Goal: Task Accomplishment & Management: Manage account settings

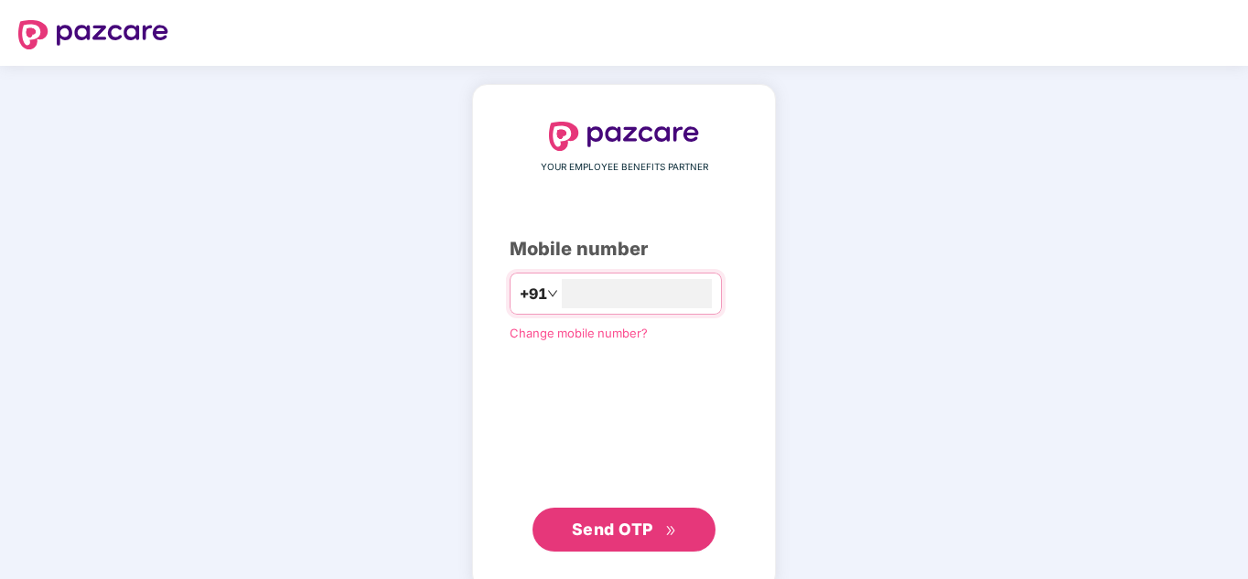
type input "**********"
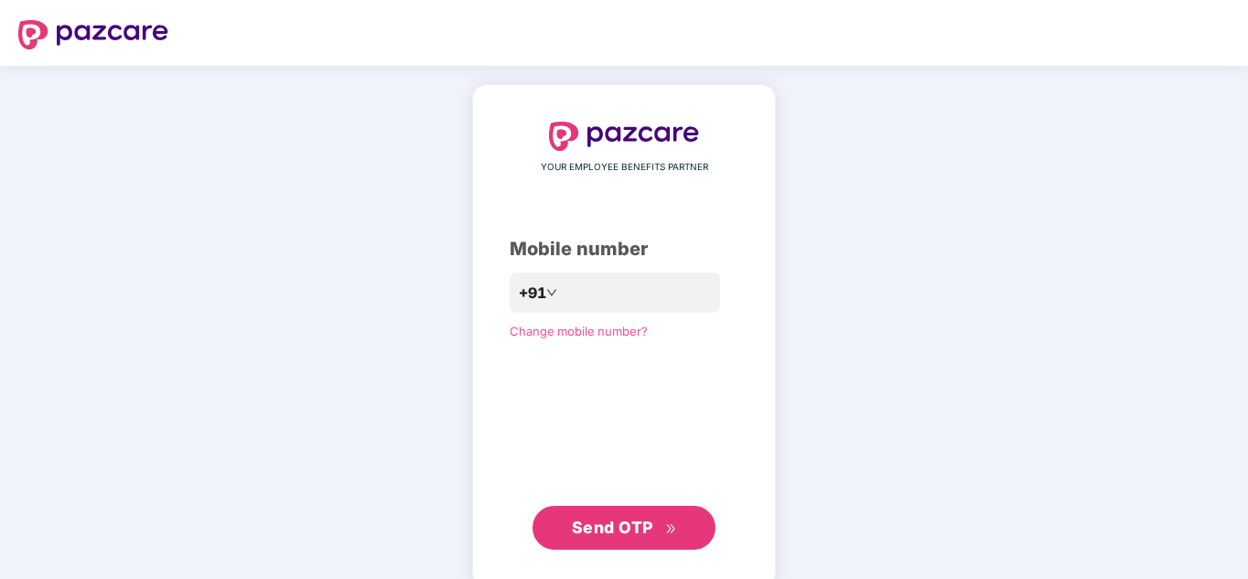
click at [585, 533] on span "Send OTP" at bounding box center [612, 527] width 81 height 19
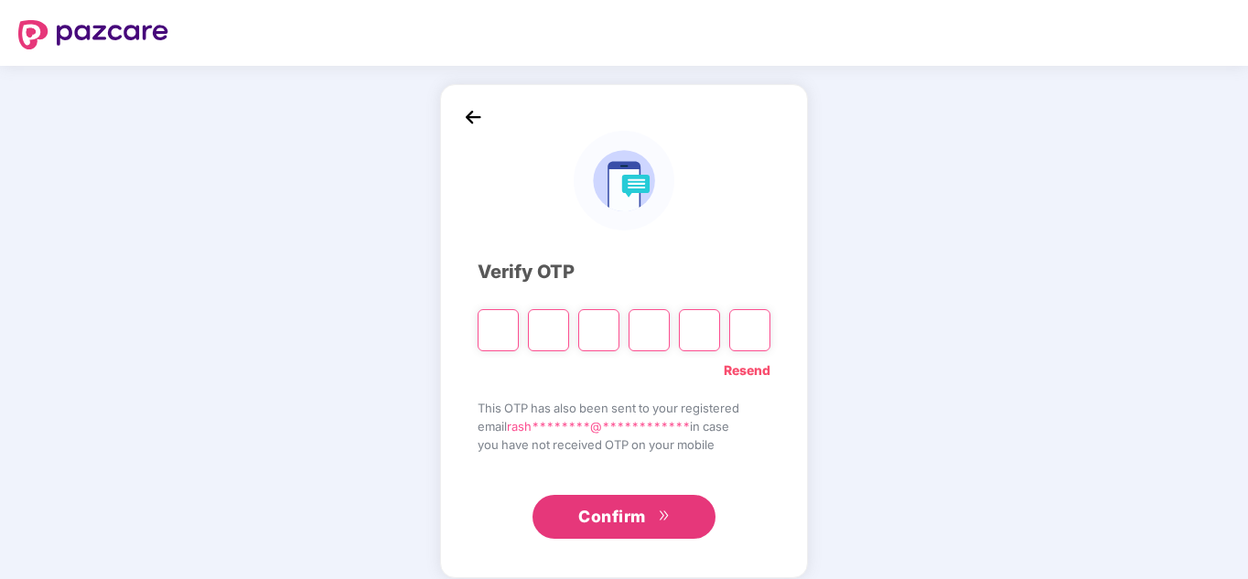
type input "*"
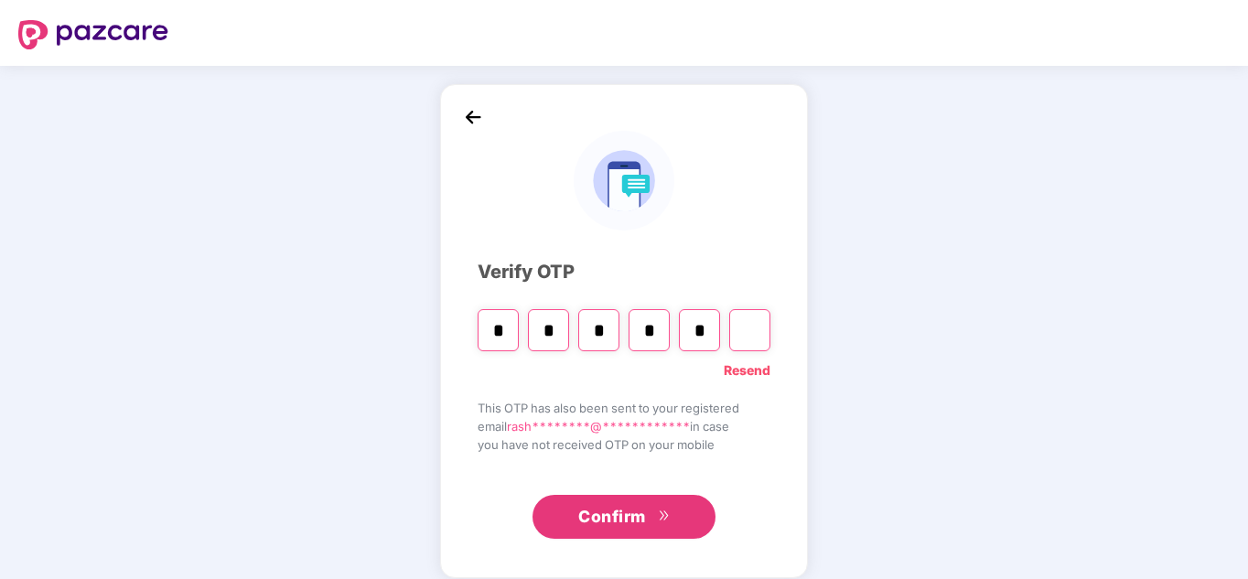
type input "*"
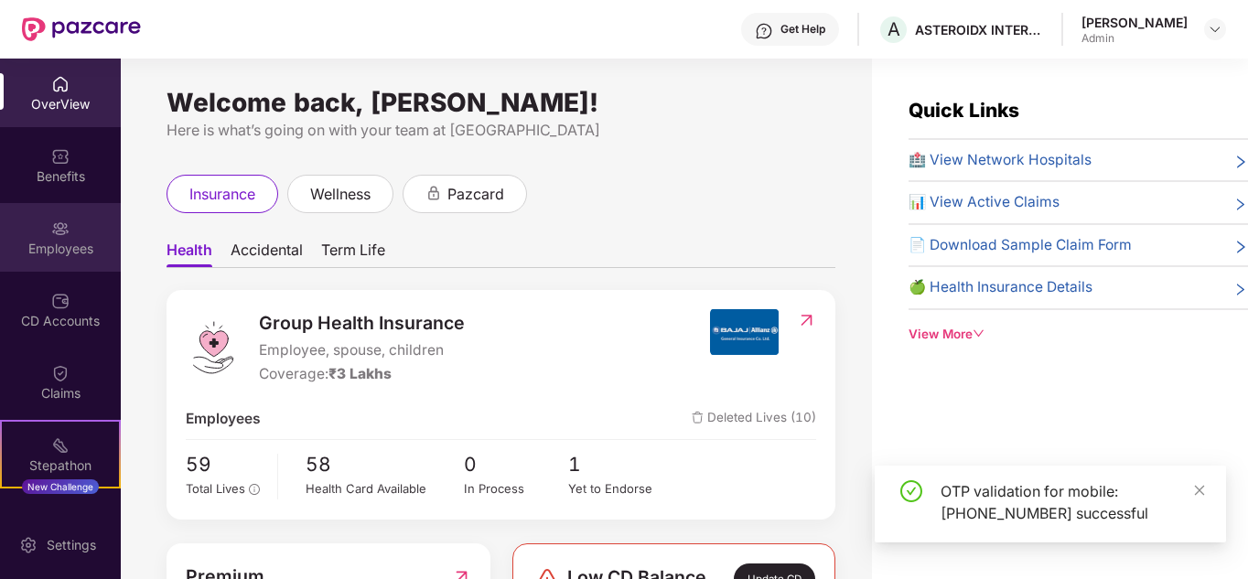
click at [44, 252] on div "Employees" at bounding box center [60, 249] width 121 height 18
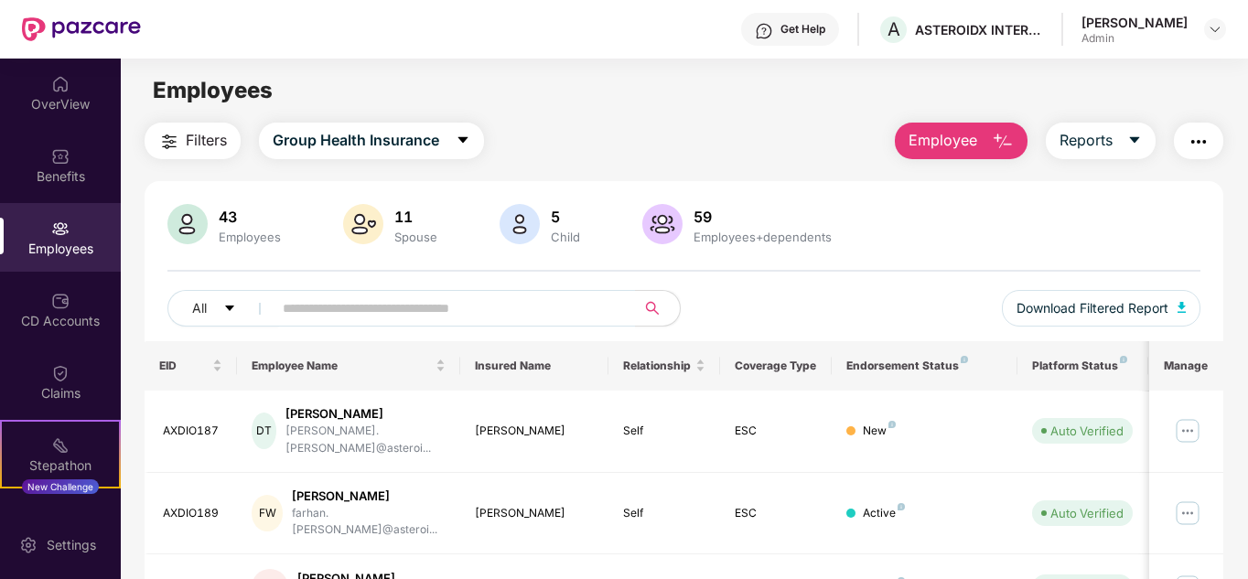
click at [1002, 135] on img "button" at bounding box center [1003, 142] width 22 height 22
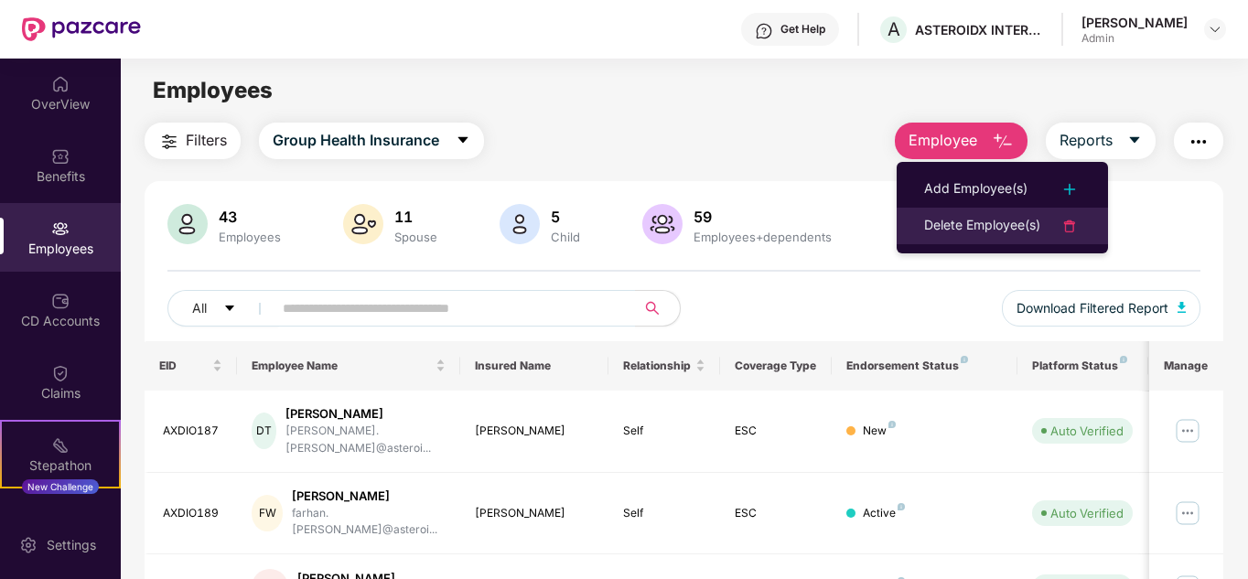
click at [969, 230] on div "Delete Employee(s)" at bounding box center [982, 226] width 116 height 22
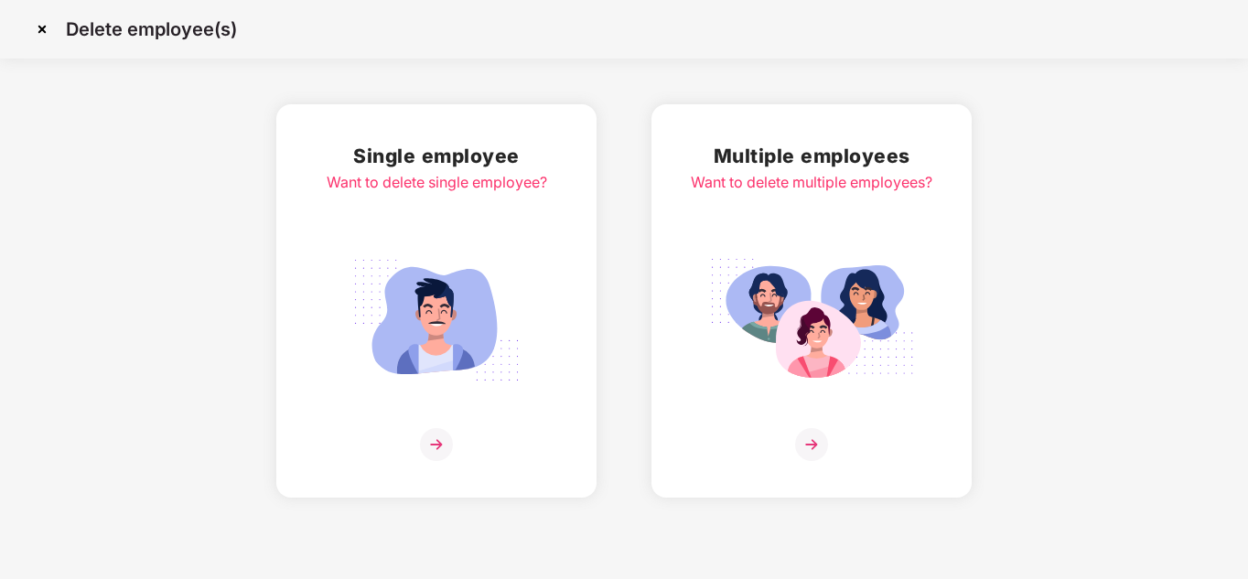
click at [448, 159] on h2 "Single employee" at bounding box center [437, 156] width 221 height 30
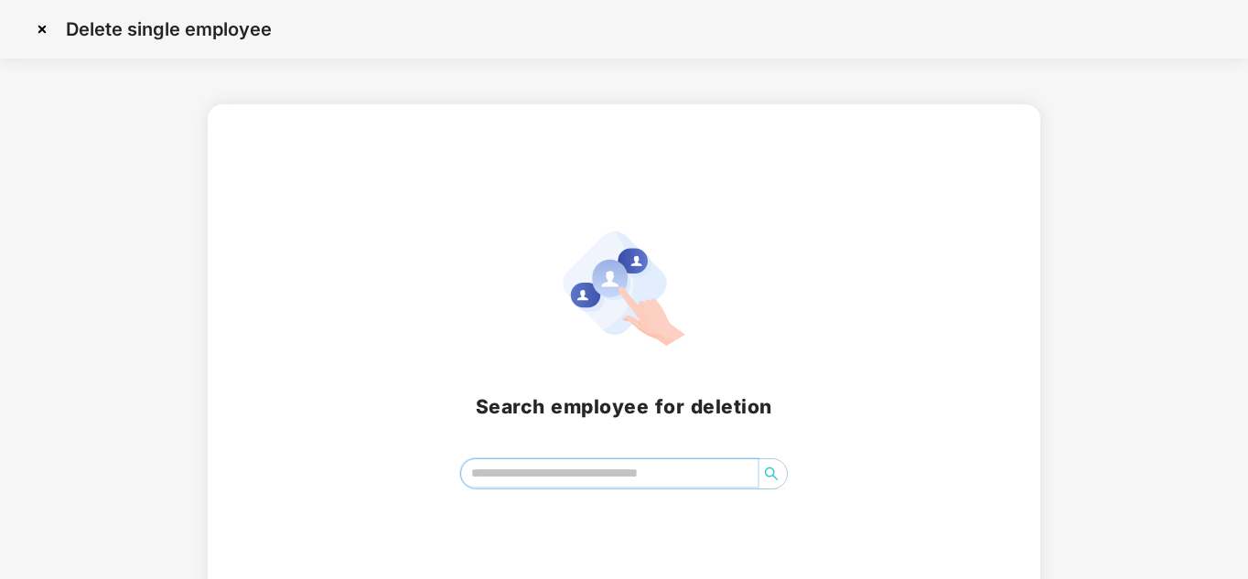
click at [554, 482] on input "search" at bounding box center [609, 472] width 297 height 27
type input "*****"
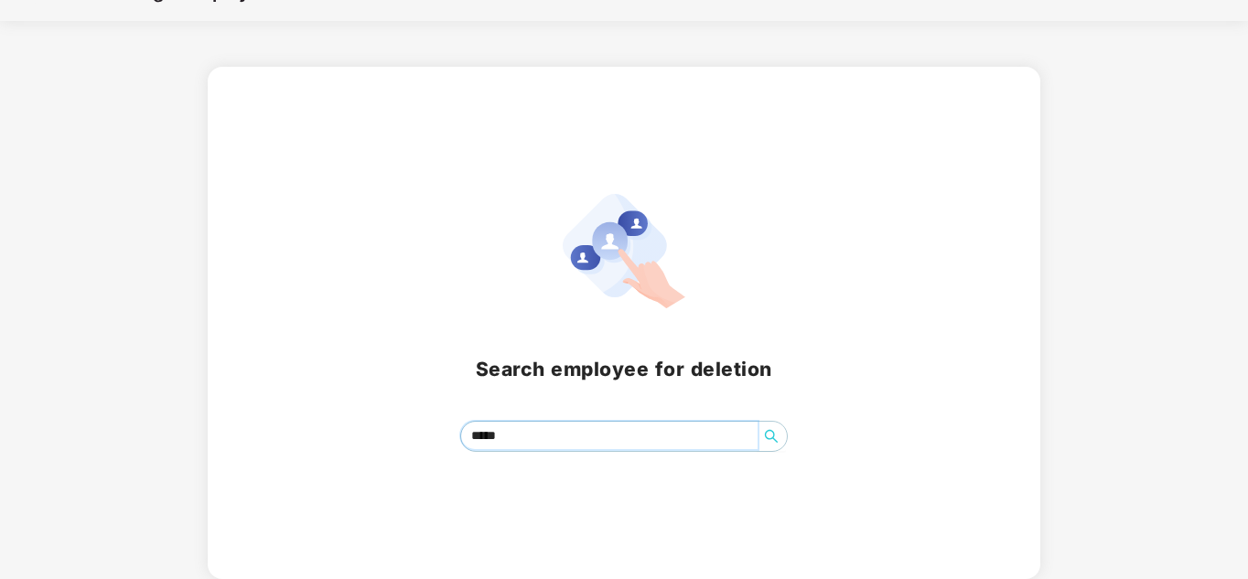
click at [774, 438] on icon "search" at bounding box center [771, 436] width 13 height 13
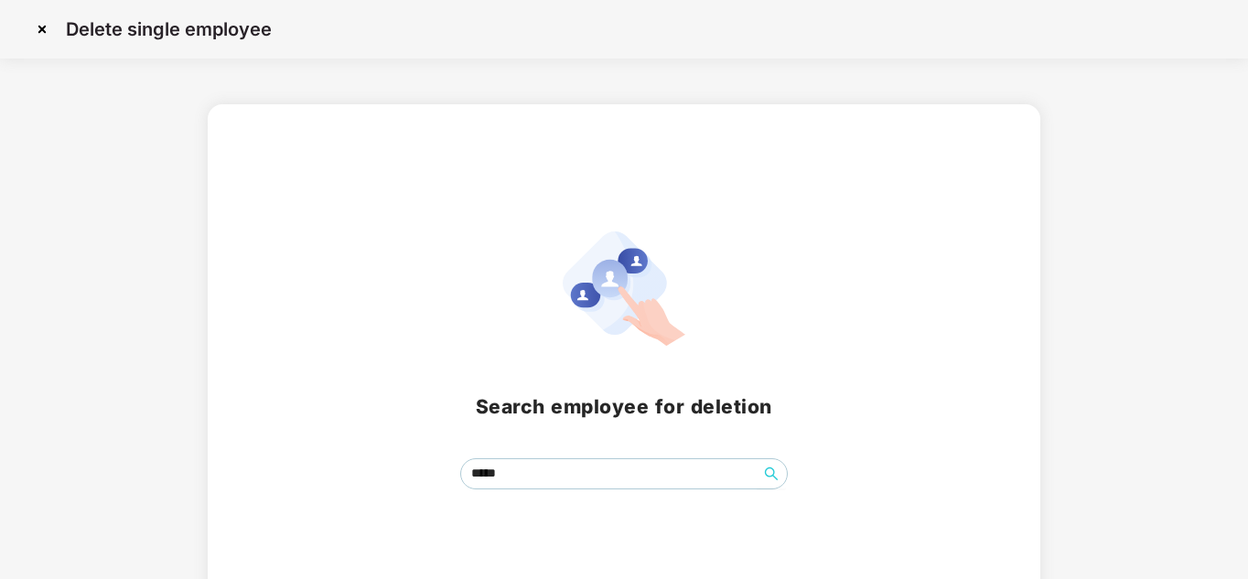
click at [33, 21] on img at bounding box center [41, 29] width 29 height 29
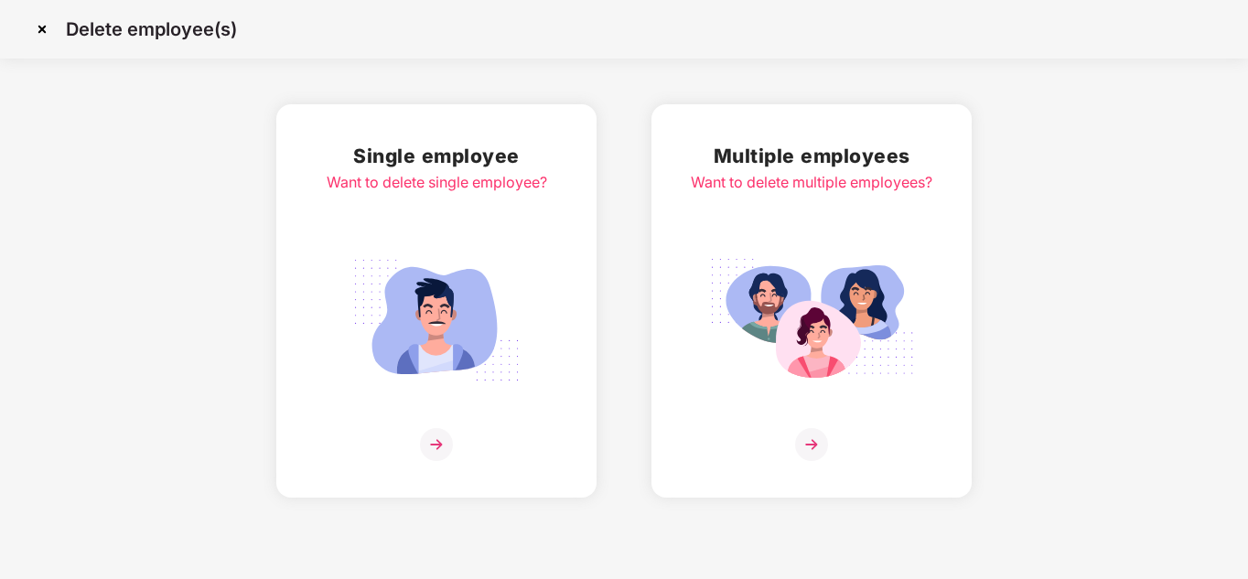
click at [430, 447] on img at bounding box center [436, 444] width 33 height 33
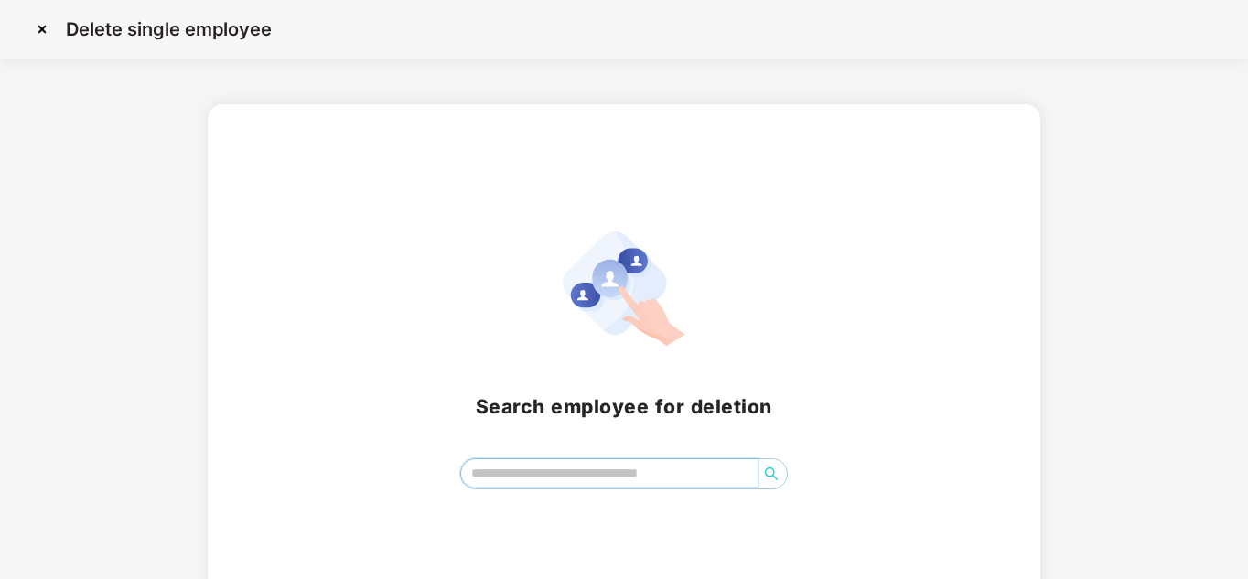
click at [602, 473] on input "search" at bounding box center [609, 472] width 297 height 27
paste input "**********"
type input "**********"
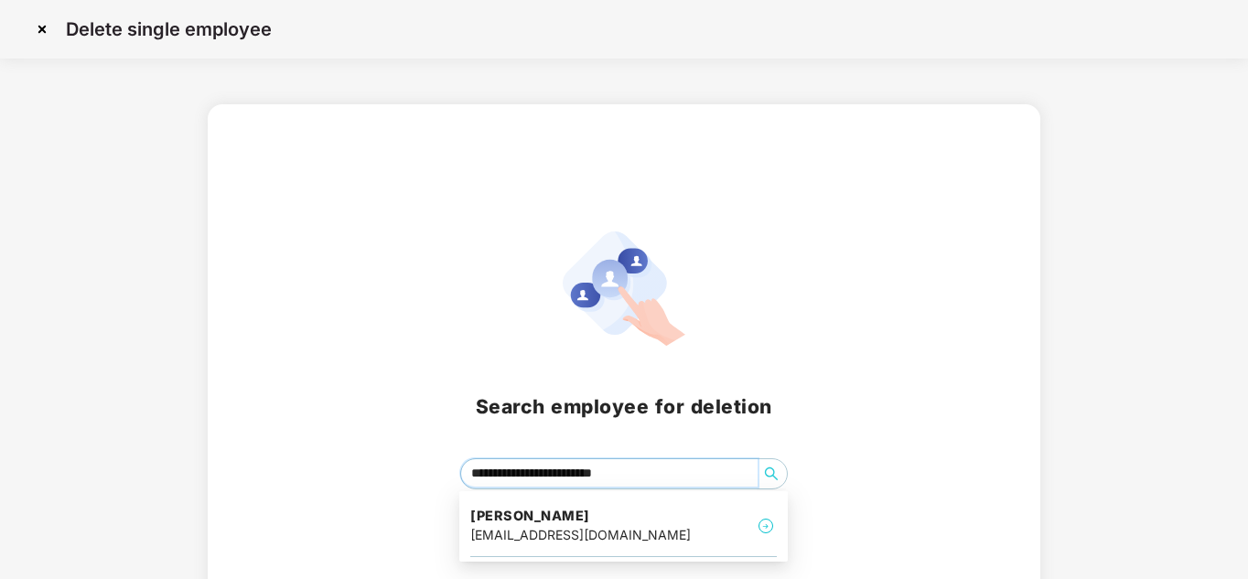
click at [778, 473] on icon "search" at bounding box center [771, 474] width 15 height 15
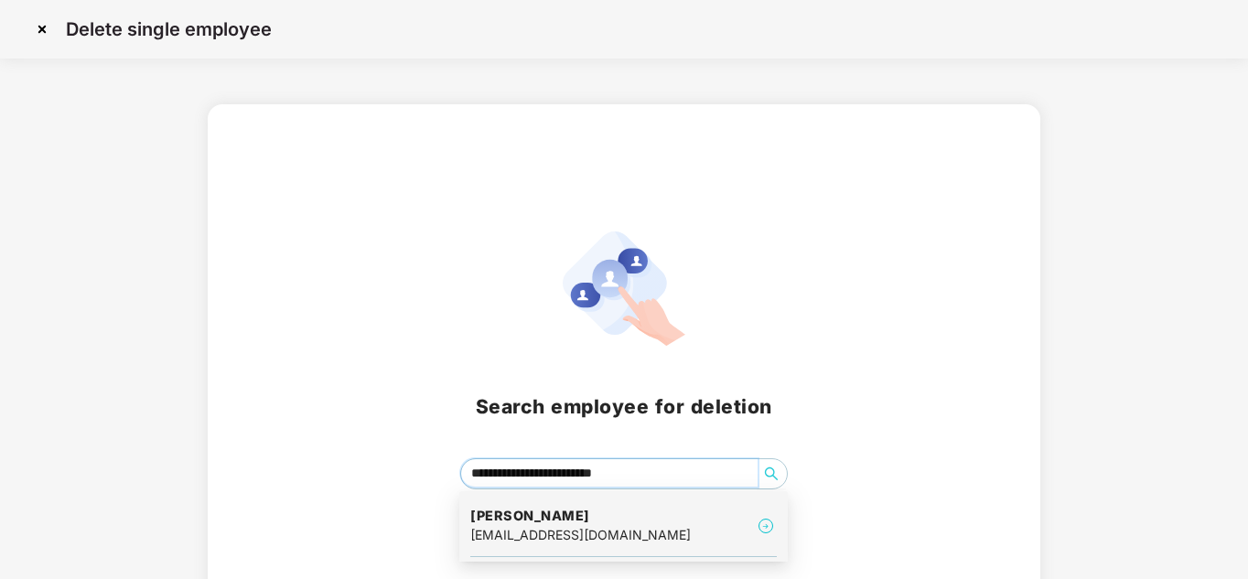
click at [681, 546] on div "Imran Sharief imran.sharief@asteroidx.ca" at bounding box center [623, 526] width 307 height 61
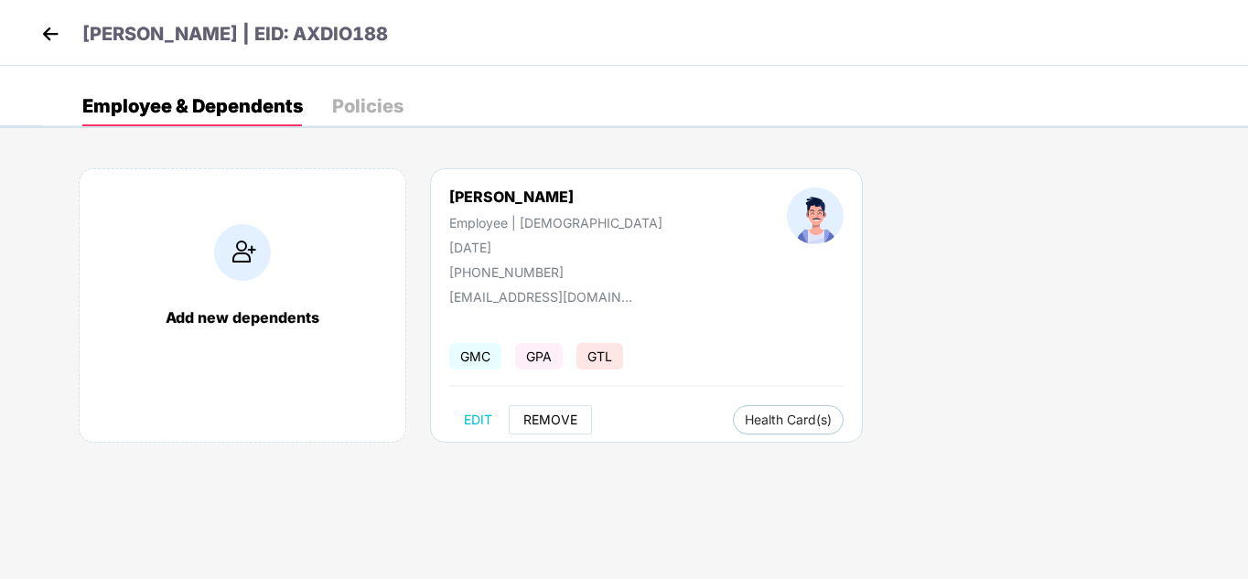
click at [571, 421] on span "REMOVE" at bounding box center [551, 420] width 54 height 15
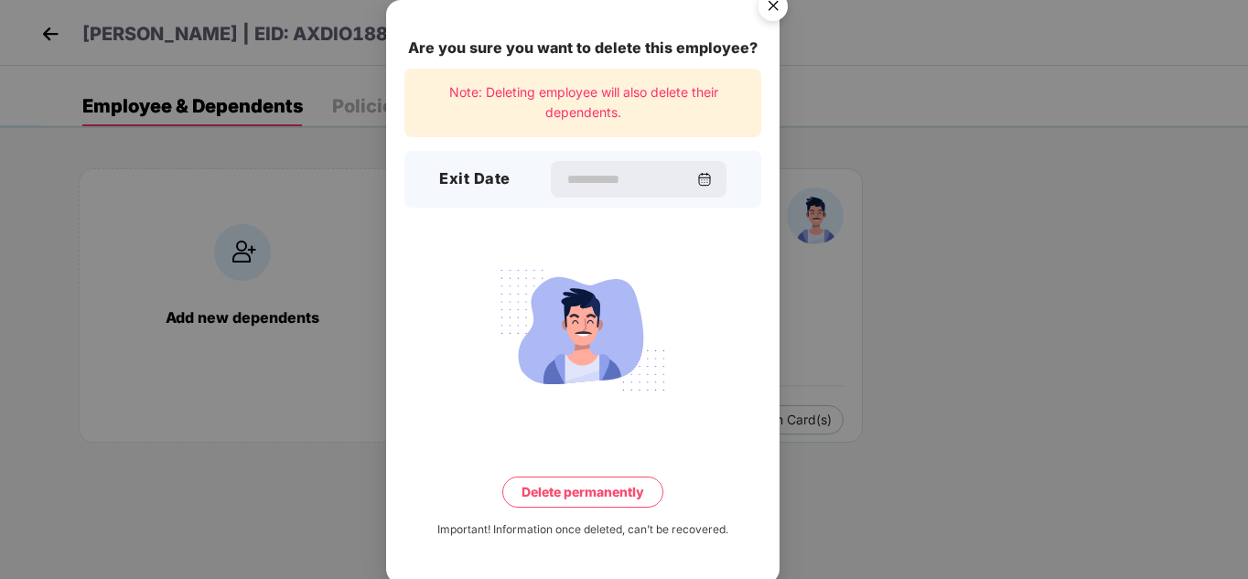
scroll to position [5, 0]
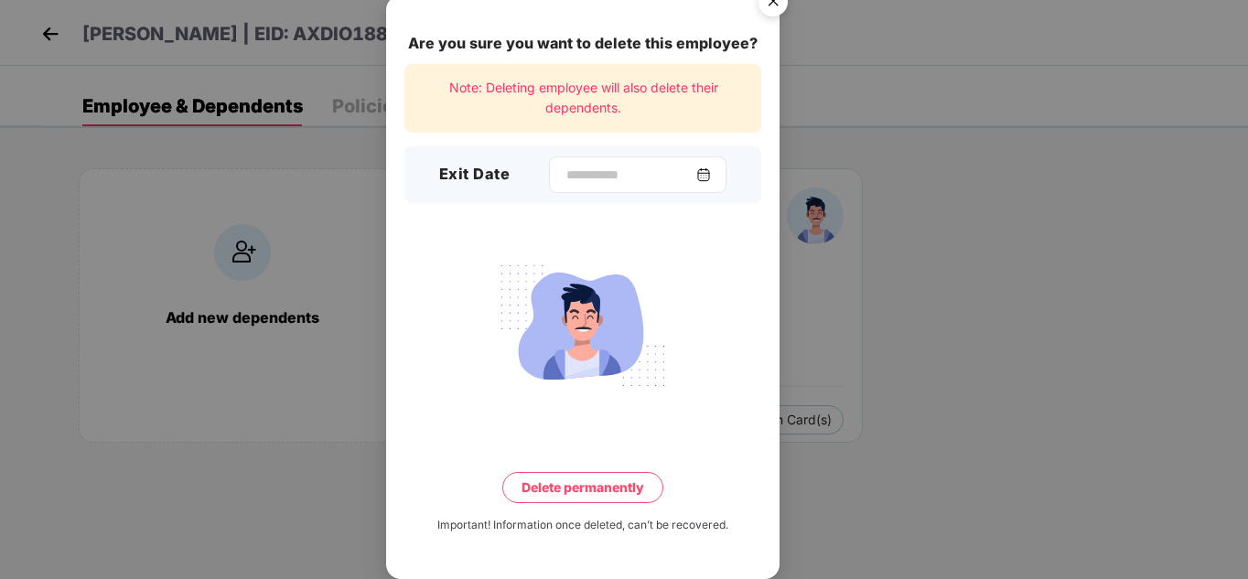
click at [707, 172] on img at bounding box center [704, 174] width 15 height 15
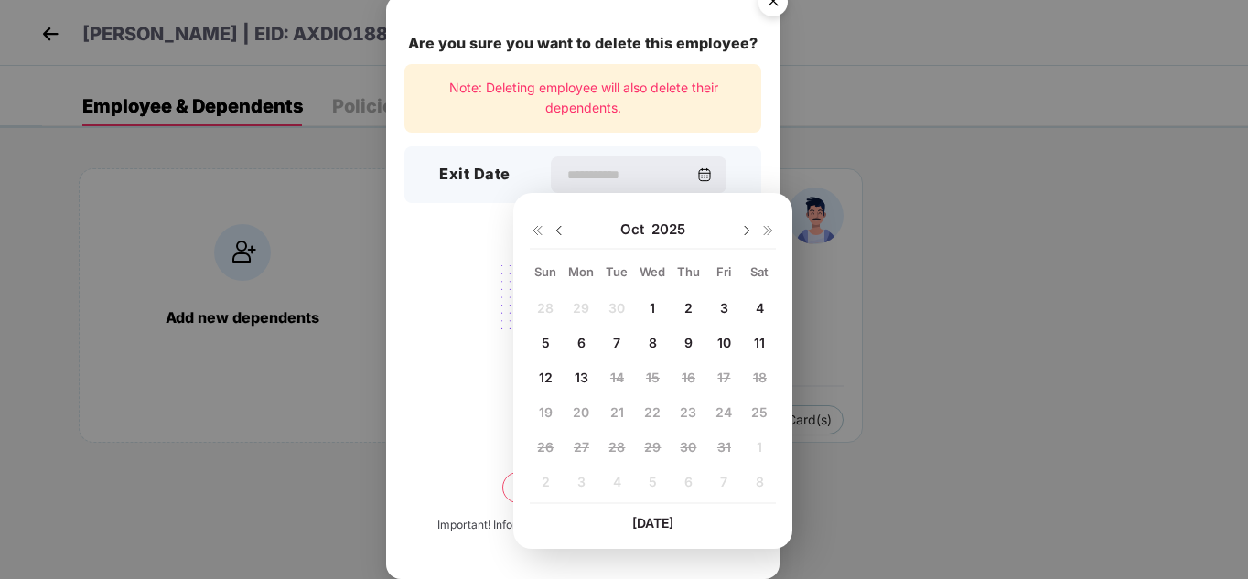
click at [722, 336] on span "10" at bounding box center [725, 343] width 14 height 16
type input "**********"
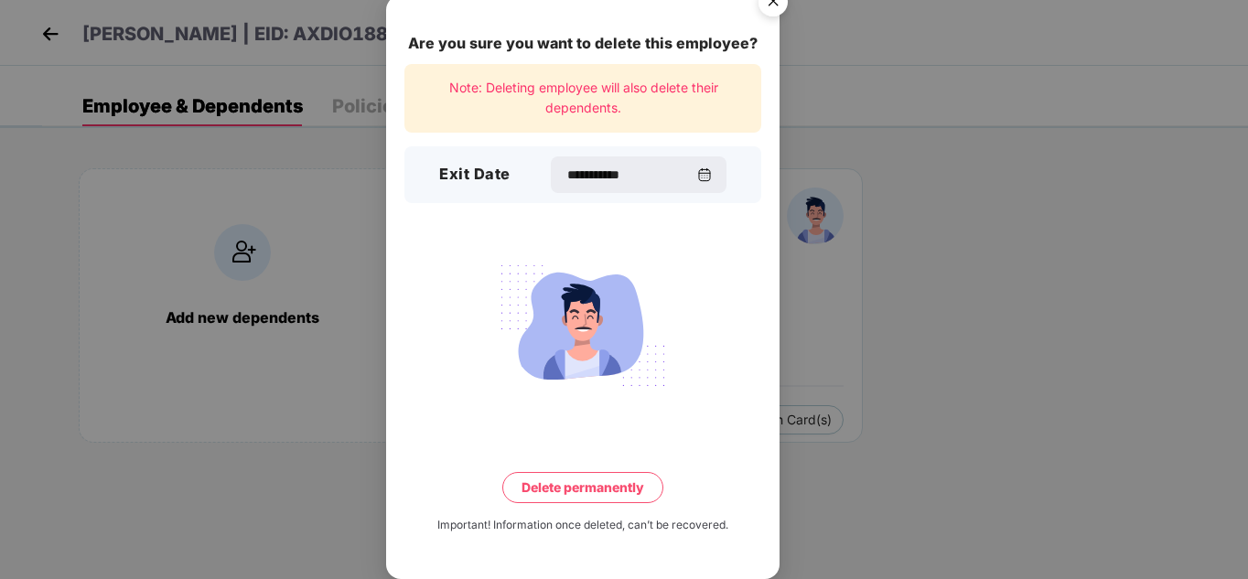
click at [612, 484] on button "Delete permanently" at bounding box center [582, 487] width 161 height 31
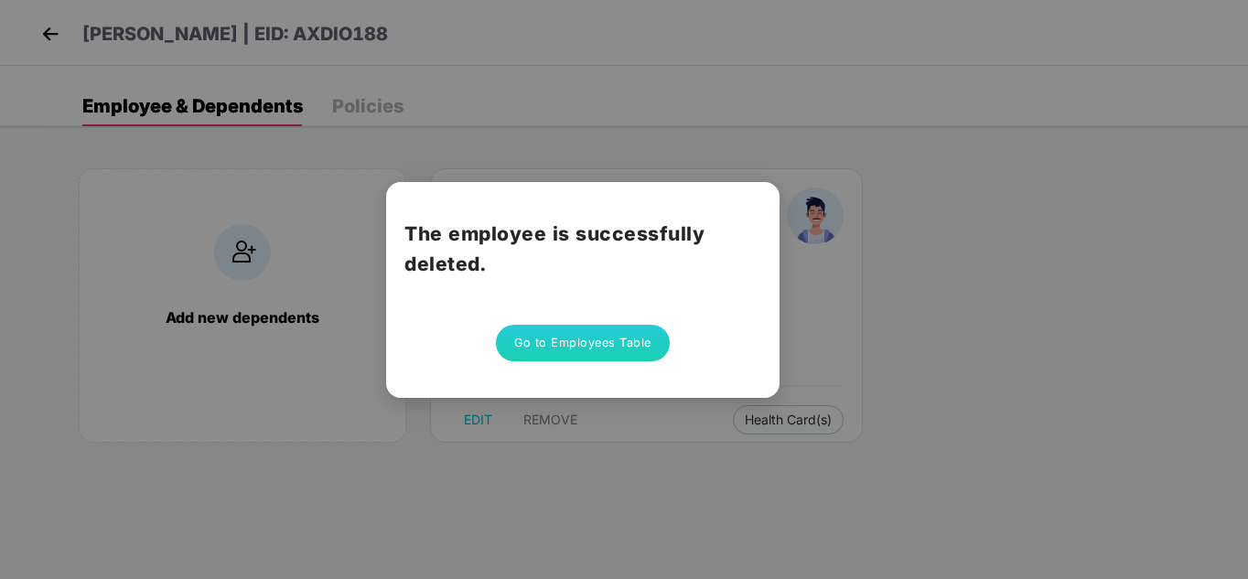
click at [595, 333] on button "Go to Employees Table" at bounding box center [583, 343] width 174 height 37
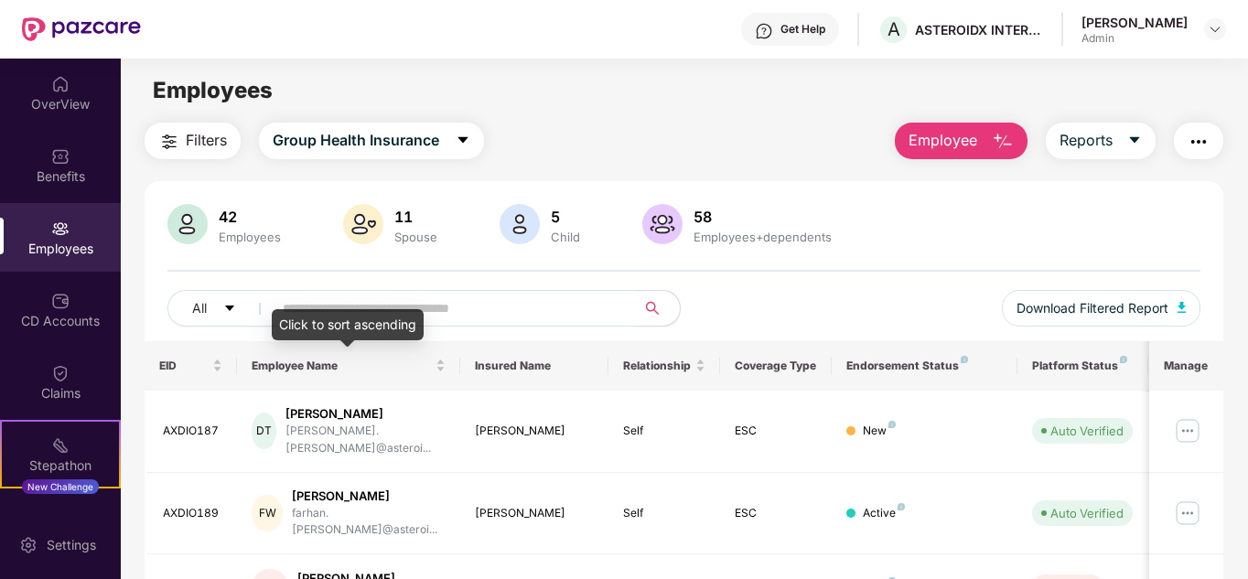
click at [348, 321] on div "Click to sort ascending" at bounding box center [348, 324] width 152 height 31
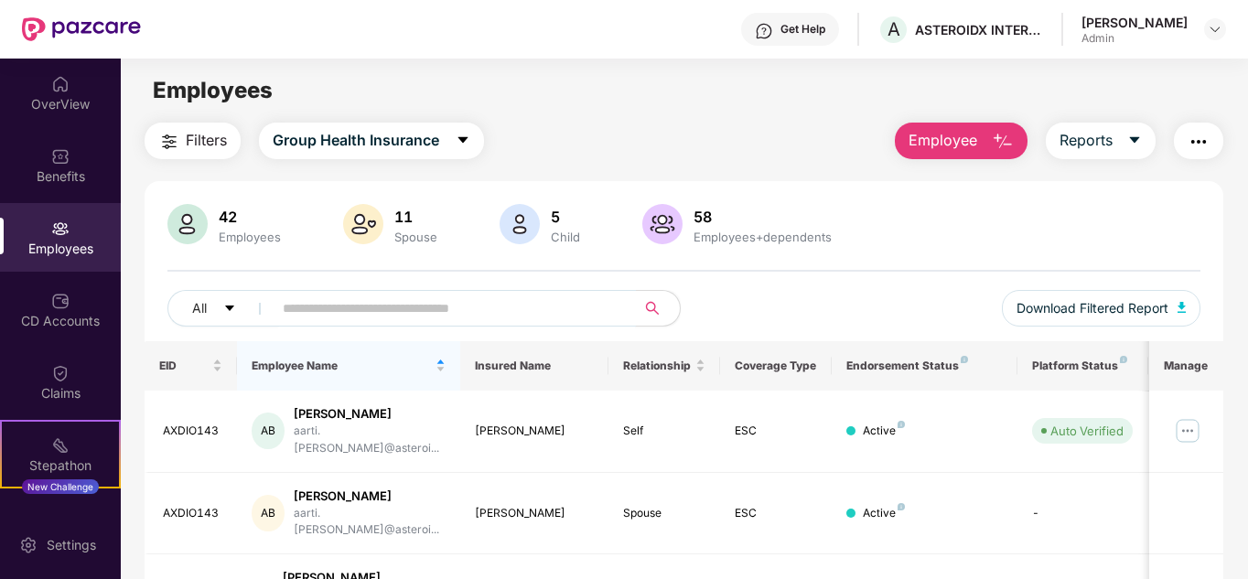
click at [437, 310] on input "text" at bounding box center [447, 308] width 329 height 27
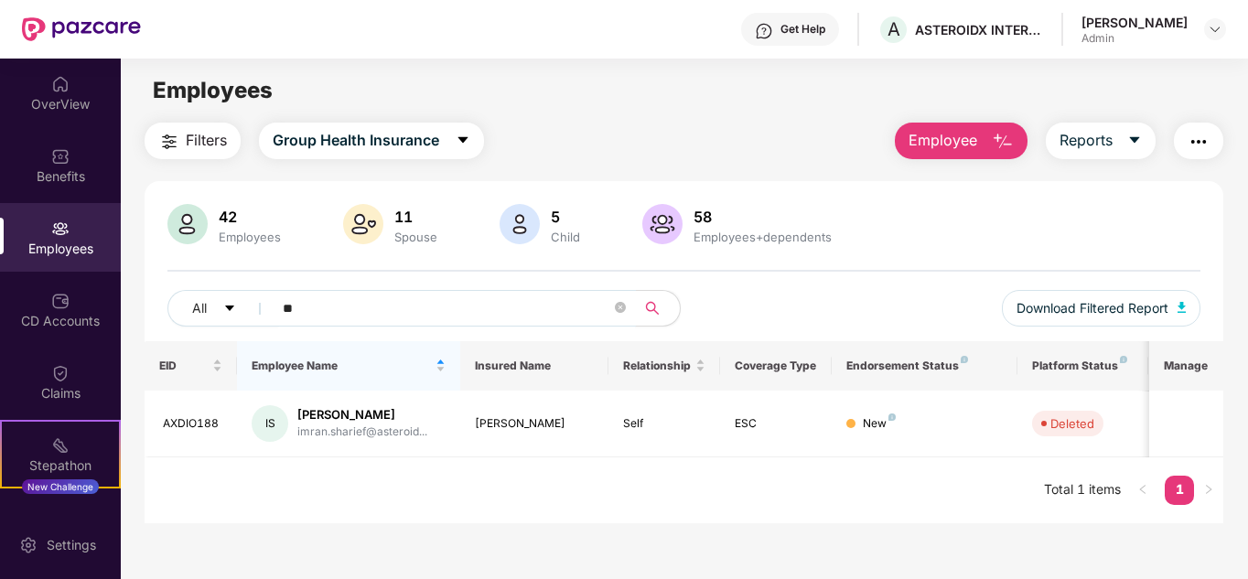
type input "*"
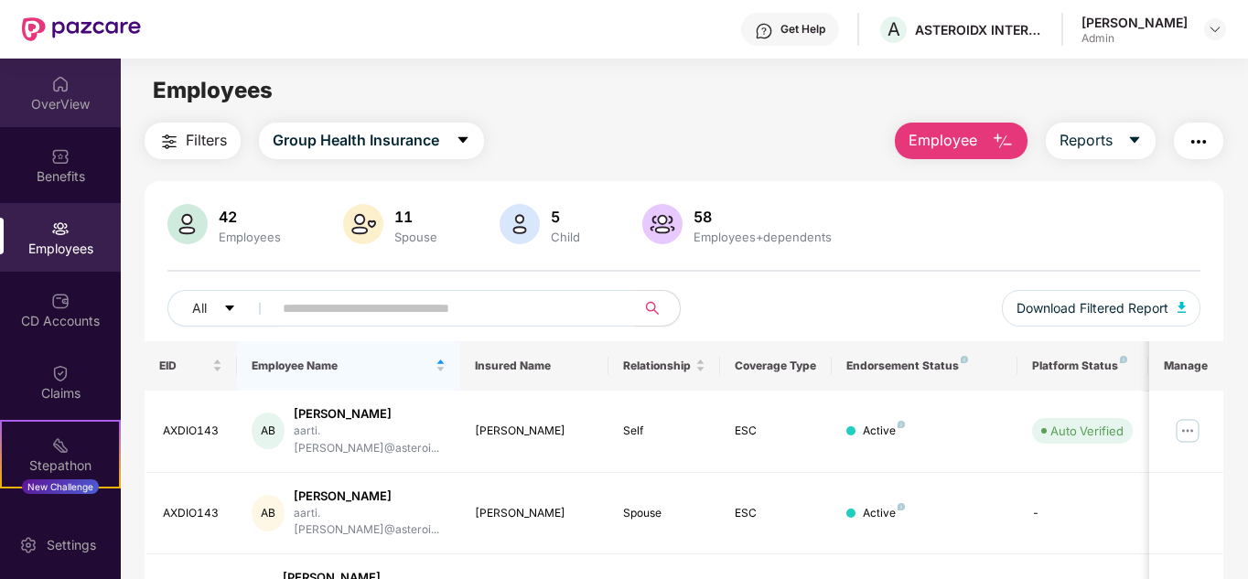
click at [58, 81] on img at bounding box center [60, 84] width 18 height 18
